Goal: Task Accomplishment & Management: Manage account settings

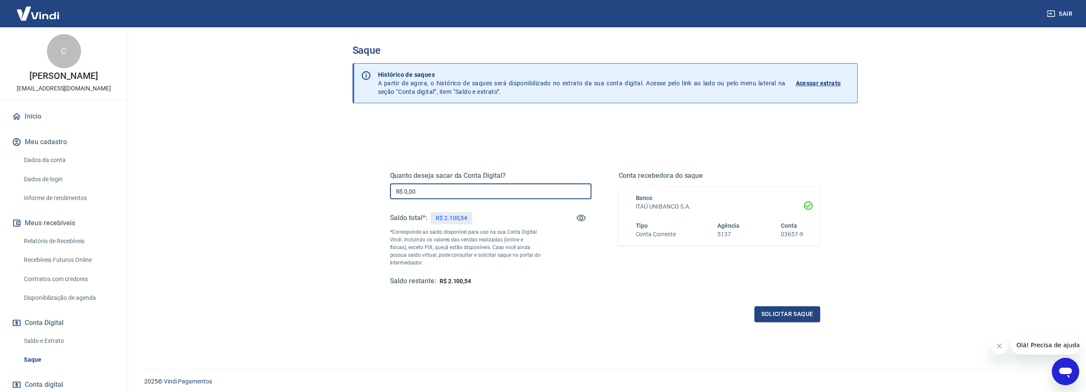
click at [479, 188] on input "R$ 0,00" at bounding box center [490, 192] width 201 height 16
type input "R$ 1.025,08"
click at [802, 310] on button "Solicitar saque" at bounding box center [788, 314] width 66 height 16
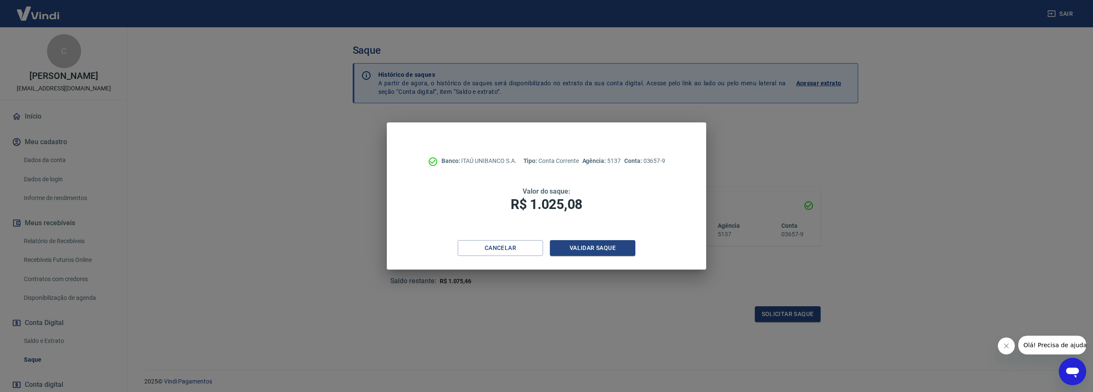
drag, startPoint x: 572, startPoint y: 249, endPoint x: 586, endPoint y: 314, distance: 65.9
click at [586, 314] on div "Banco: ITAÚ UNIBANCO S.A. Tipo: Conta Corrente Agência: 5137 Conta: 03657-9 Val…" at bounding box center [546, 196] width 1093 height 392
click at [586, 248] on button "Validar saque" at bounding box center [592, 248] width 85 height 16
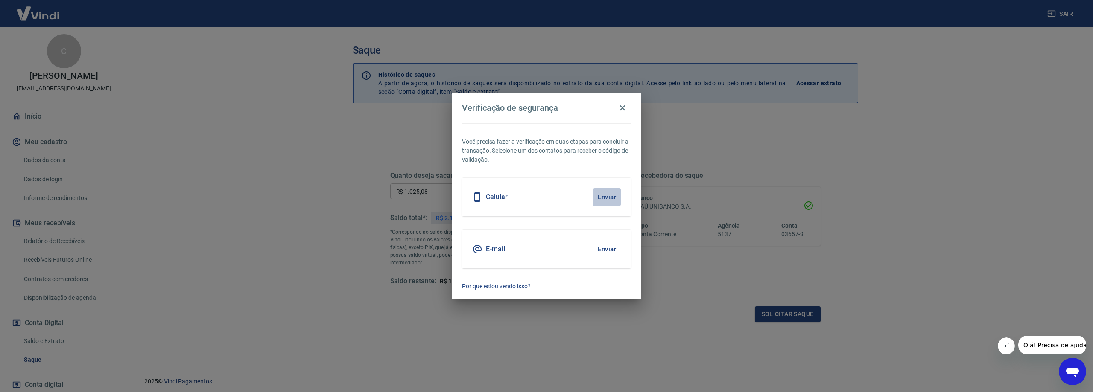
click at [602, 197] on button "Enviar" at bounding box center [607, 197] width 28 height 18
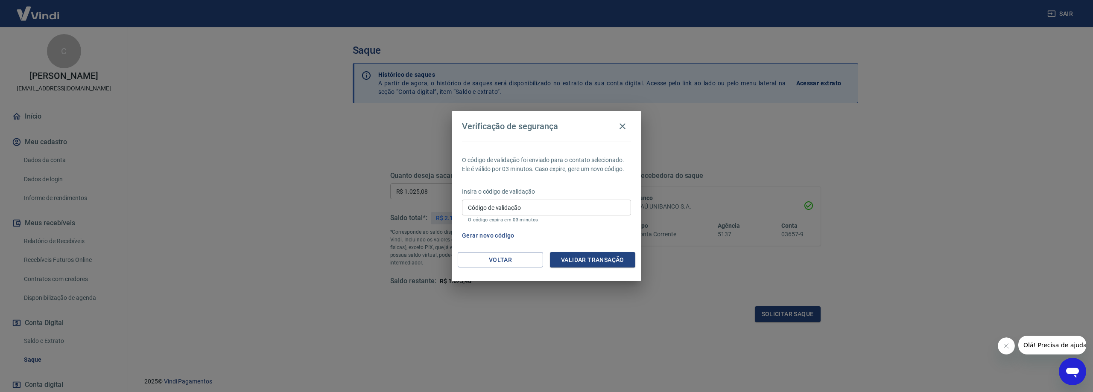
click at [564, 207] on input "Código de validação" at bounding box center [546, 208] width 169 height 16
type input "476288"
click at [590, 262] on button "Validar transação" at bounding box center [592, 260] width 85 height 16
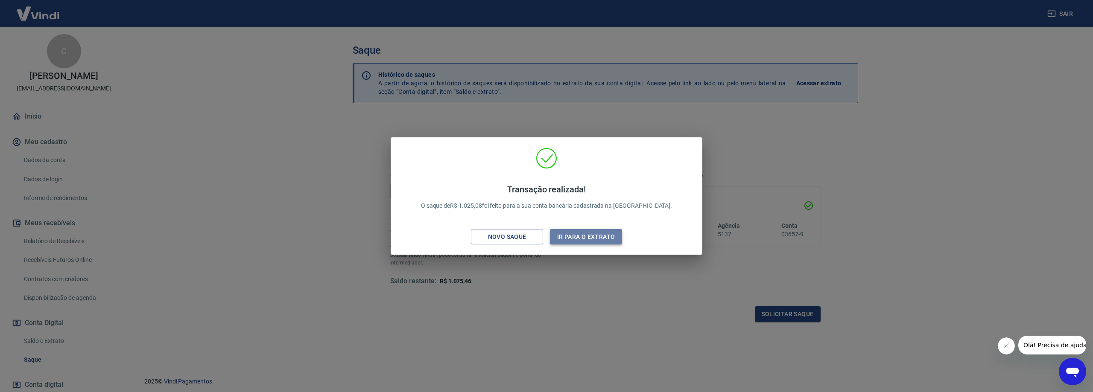
click at [566, 239] on button "Ir para o extrato" at bounding box center [586, 237] width 72 height 16
